Goal: Transaction & Acquisition: Book appointment/travel/reservation

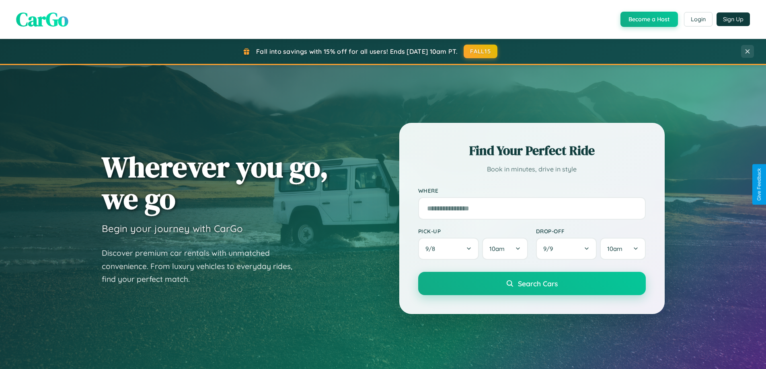
scroll to position [346, 0]
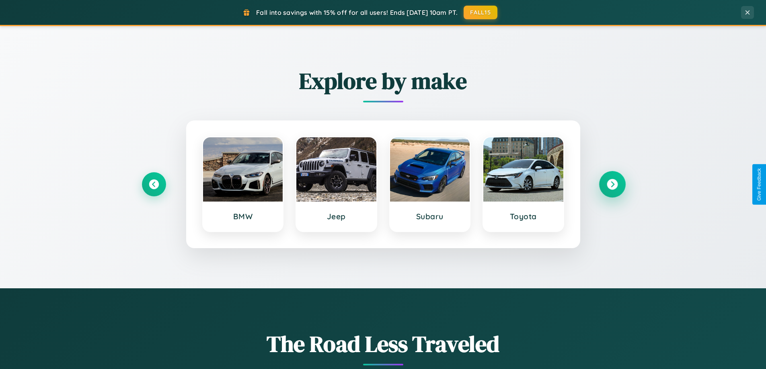
click at [612, 184] on icon at bounding box center [611, 184] width 11 height 11
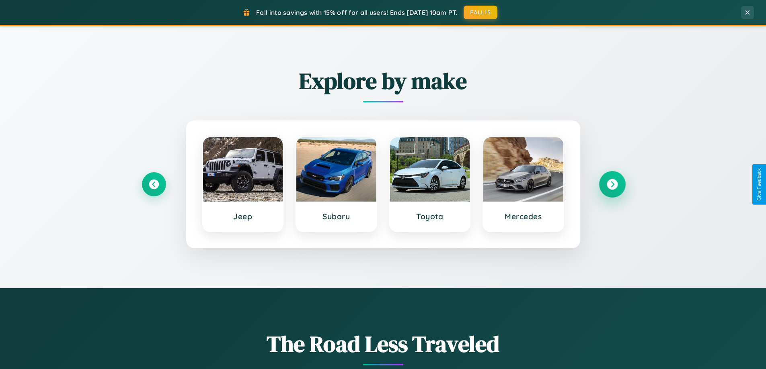
click at [612, 184] on icon at bounding box center [611, 184] width 11 height 11
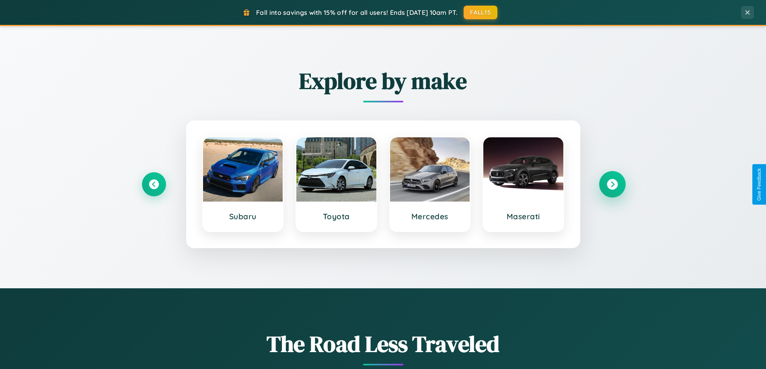
click at [612, 184] on icon at bounding box center [611, 184] width 11 height 11
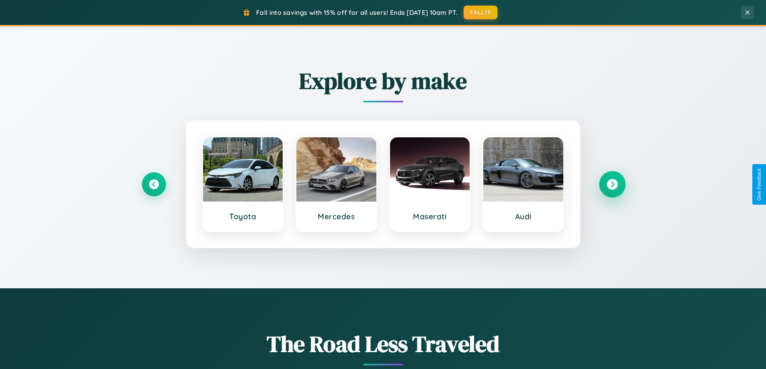
click at [612, 184] on icon at bounding box center [611, 184] width 11 height 11
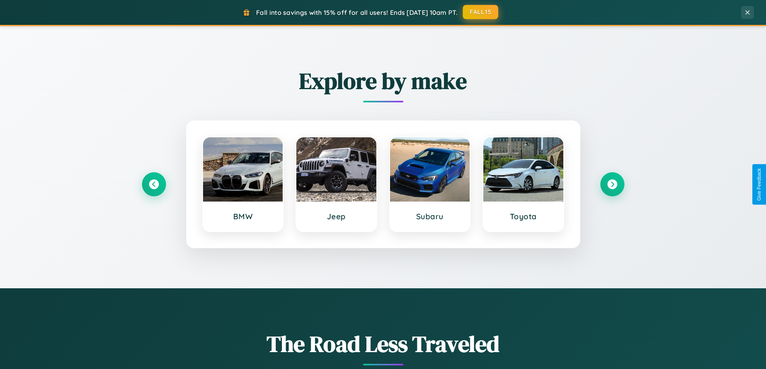
click at [481, 12] on button "FALL15" at bounding box center [480, 12] width 35 height 14
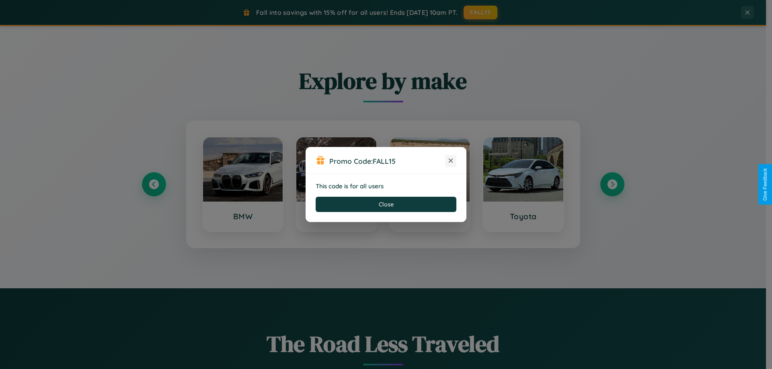
click at [451, 161] on icon at bounding box center [450, 161] width 8 height 8
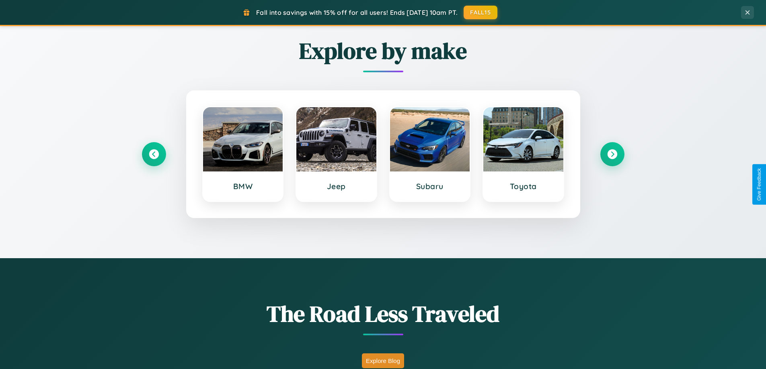
scroll to position [553, 0]
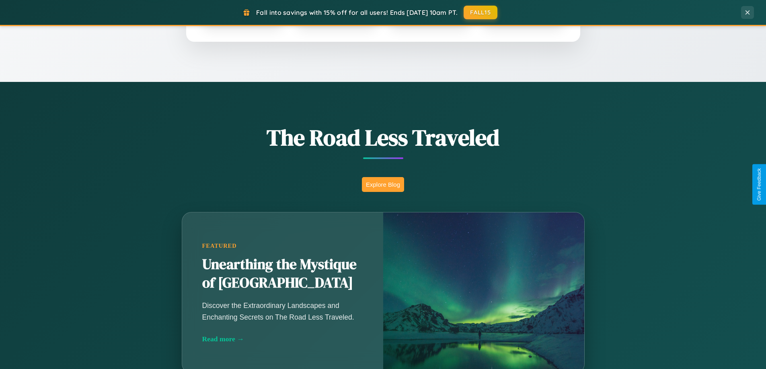
click at [383, 184] on button "Explore Blog" at bounding box center [383, 184] width 42 height 15
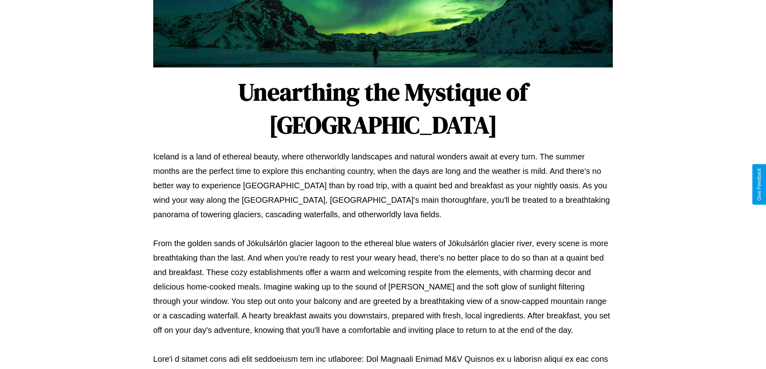
scroll to position [260, 0]
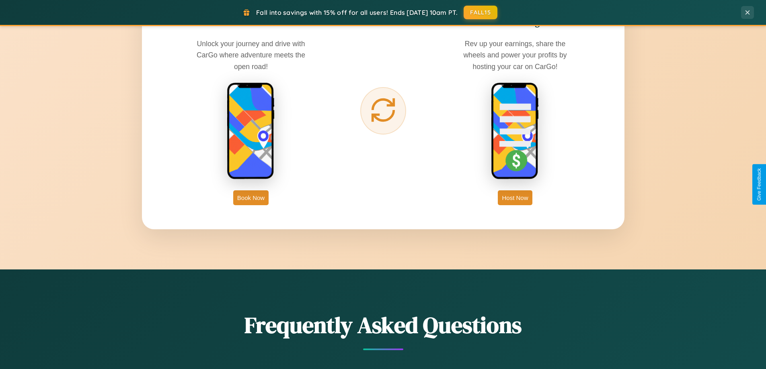
scroll to position [1291, 0]
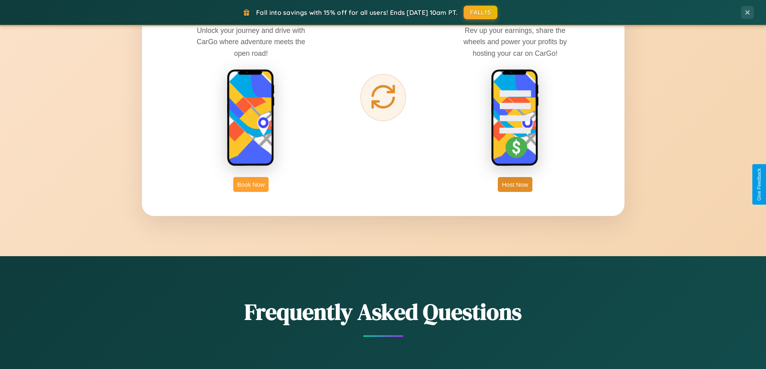
click at [251, 184] on button "Book Now" at bounding box center [250, 184] width 35 height 15
